Goal: Information Seeking & Learning: Learn about a topic

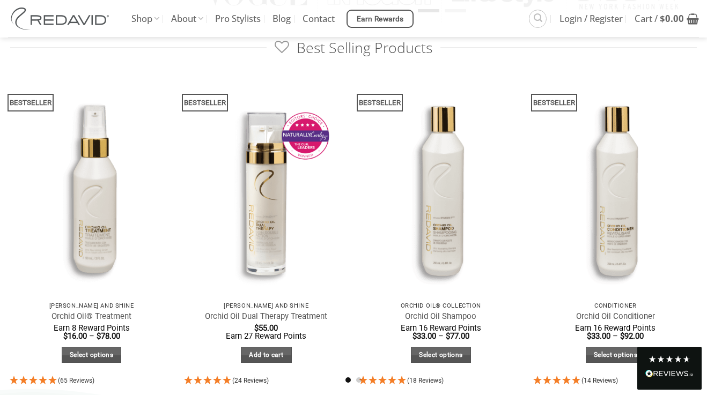
scroll to position [558, 0]
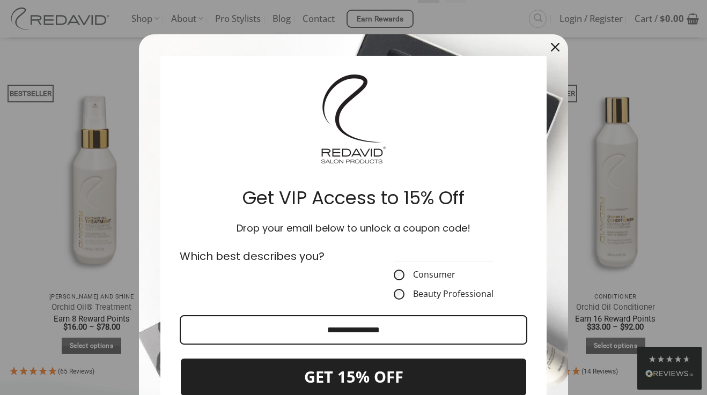
click at [549, 44] on div "Close" at bounding box center [555, 47] width 17 height 17
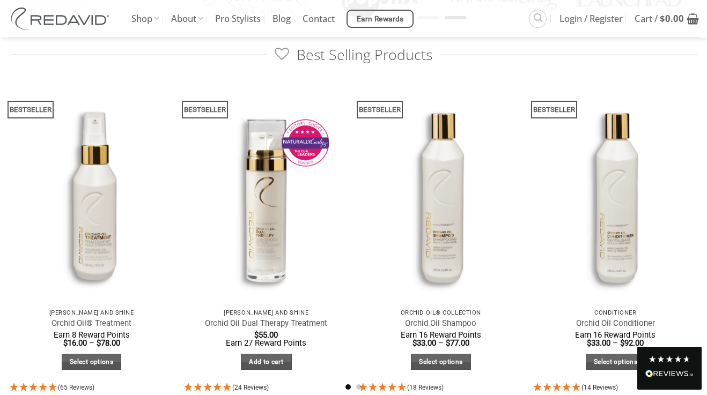
scroll to position [545, 0]
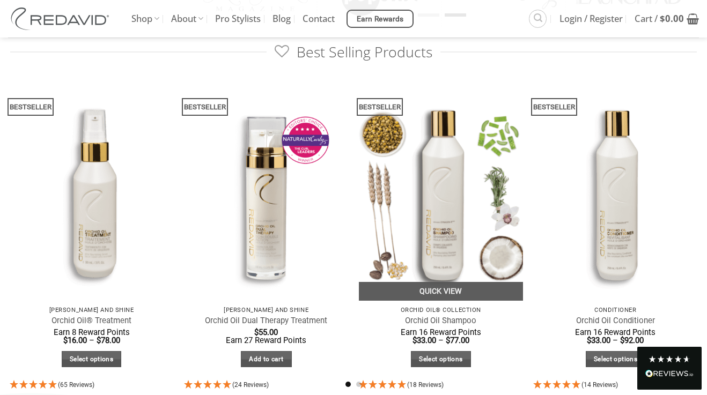
click at [439, 241] on img at bounding box center [441, 191] width 164 height 219
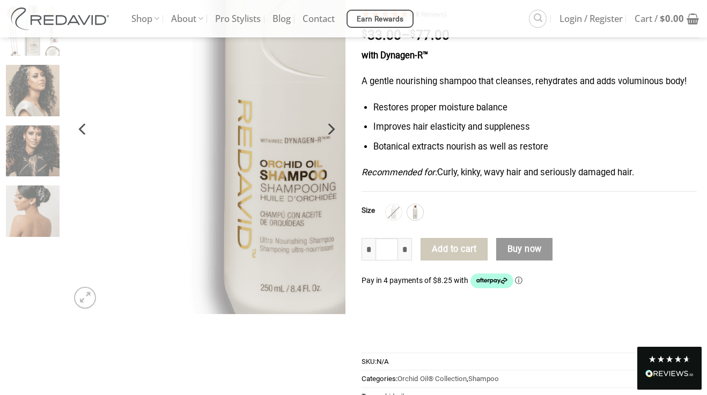
scroll to position [130, 0]
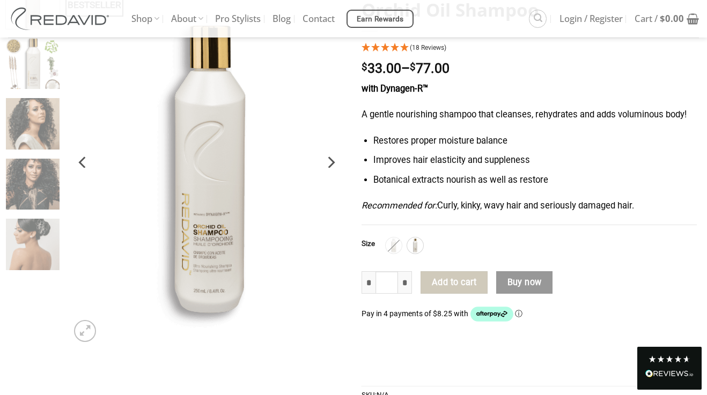
click at [331, 161] on icon "Next" at bounding box center [330, 162] width 19 height 19
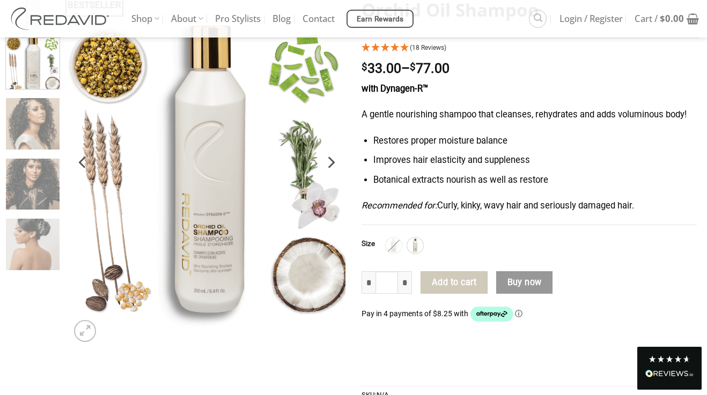
click at [331, 161] on icon "Next" at bounding box center [330, 162] width 19 height 19
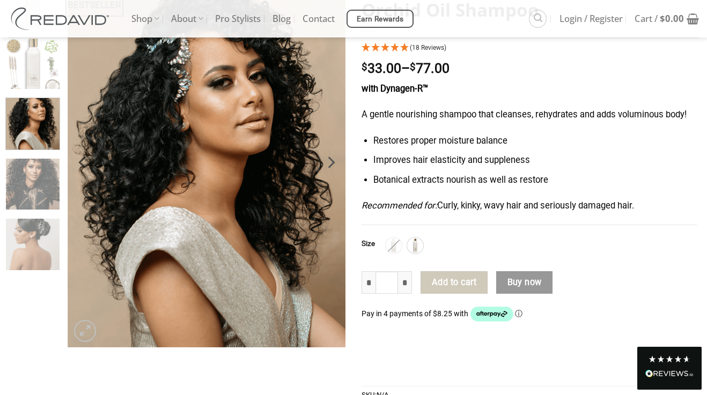
click at [331, 161] on icon "Next" at bounding box center [330, 162] width 19 height 19
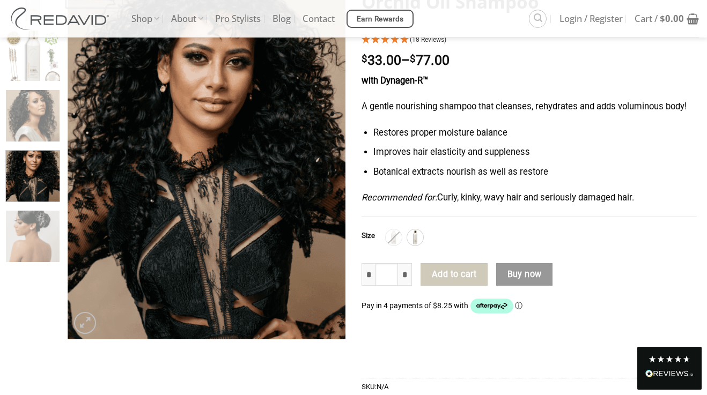
scroll to position [143, 0]
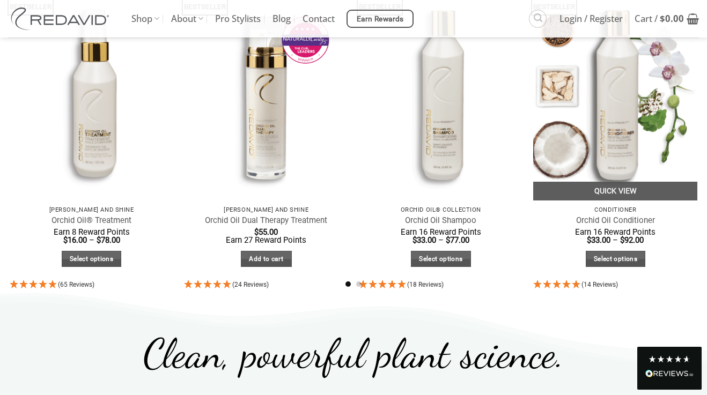
scroll to position [649, 0]
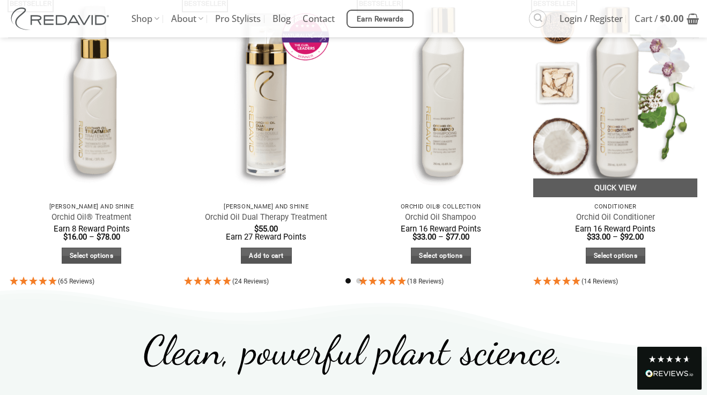
click at [605, 143] on img at bounding box center [615, 88] width 164 height 219
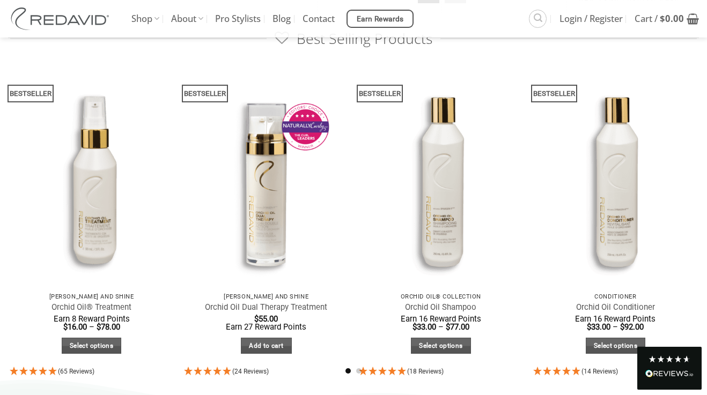
scroll to position [649, 0]
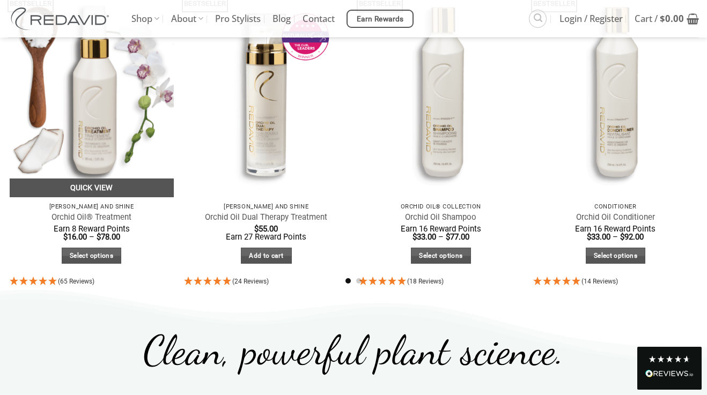
click at [100, 183] on link "Quick View" at bounding box center [92, 188] width 164 height 19
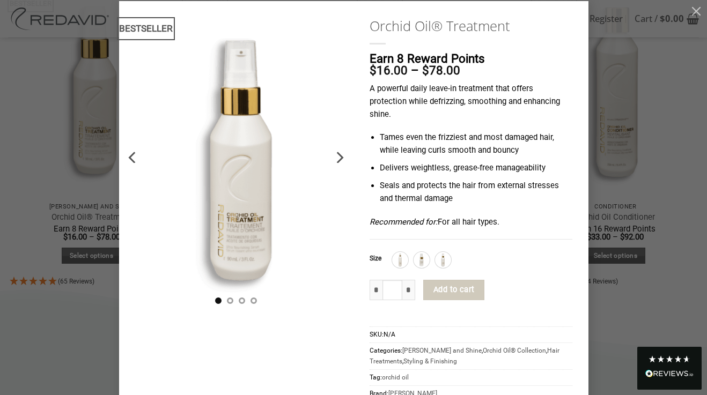
scroll to position [0, 0]
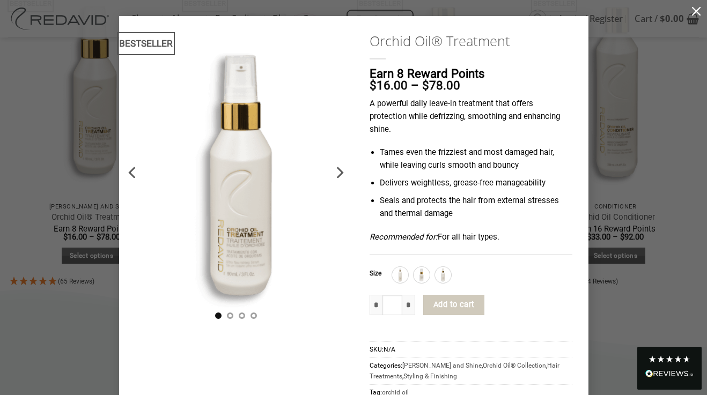
click at [695, 8] on button "button" at bounding box center [696, 10] width 21 height 21
